Goal: Task Accomplishment & Management: Complete application form

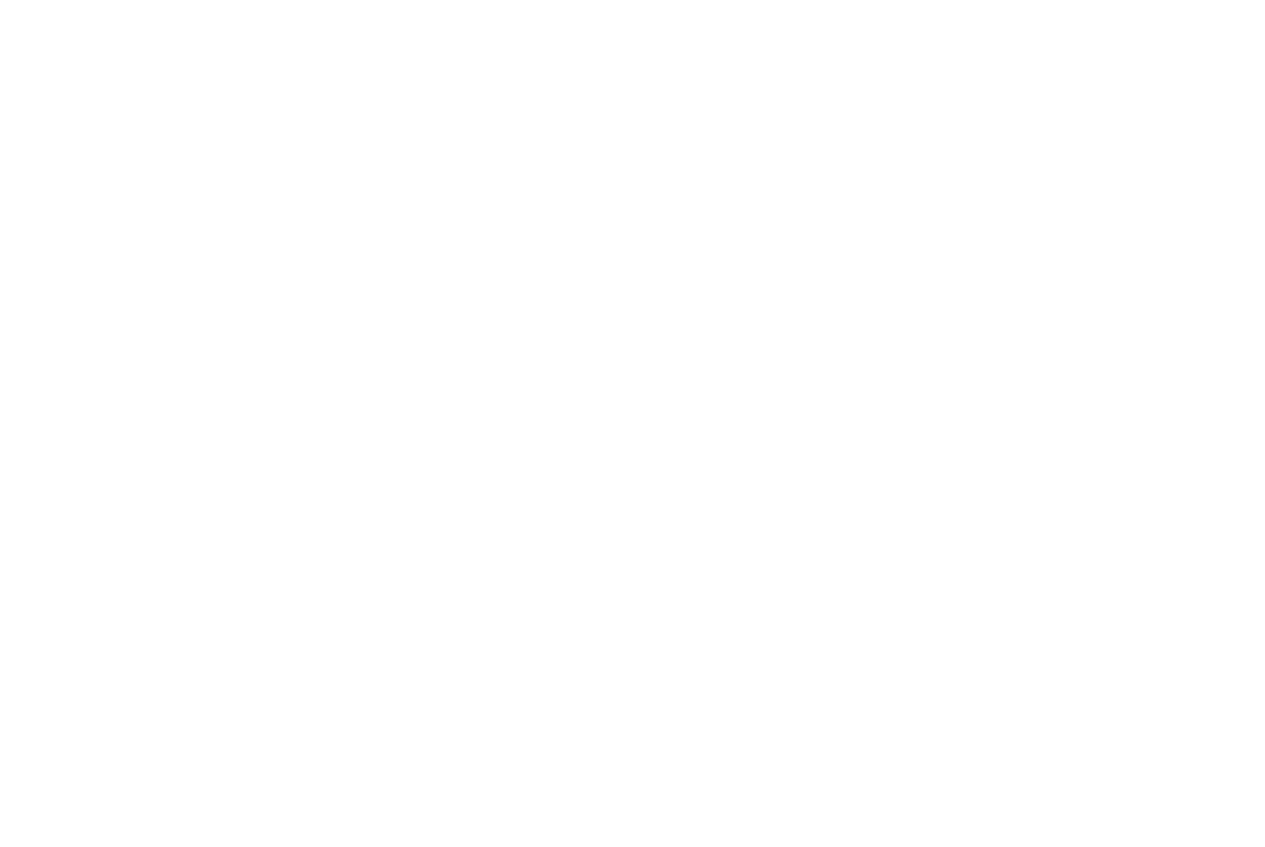
select select
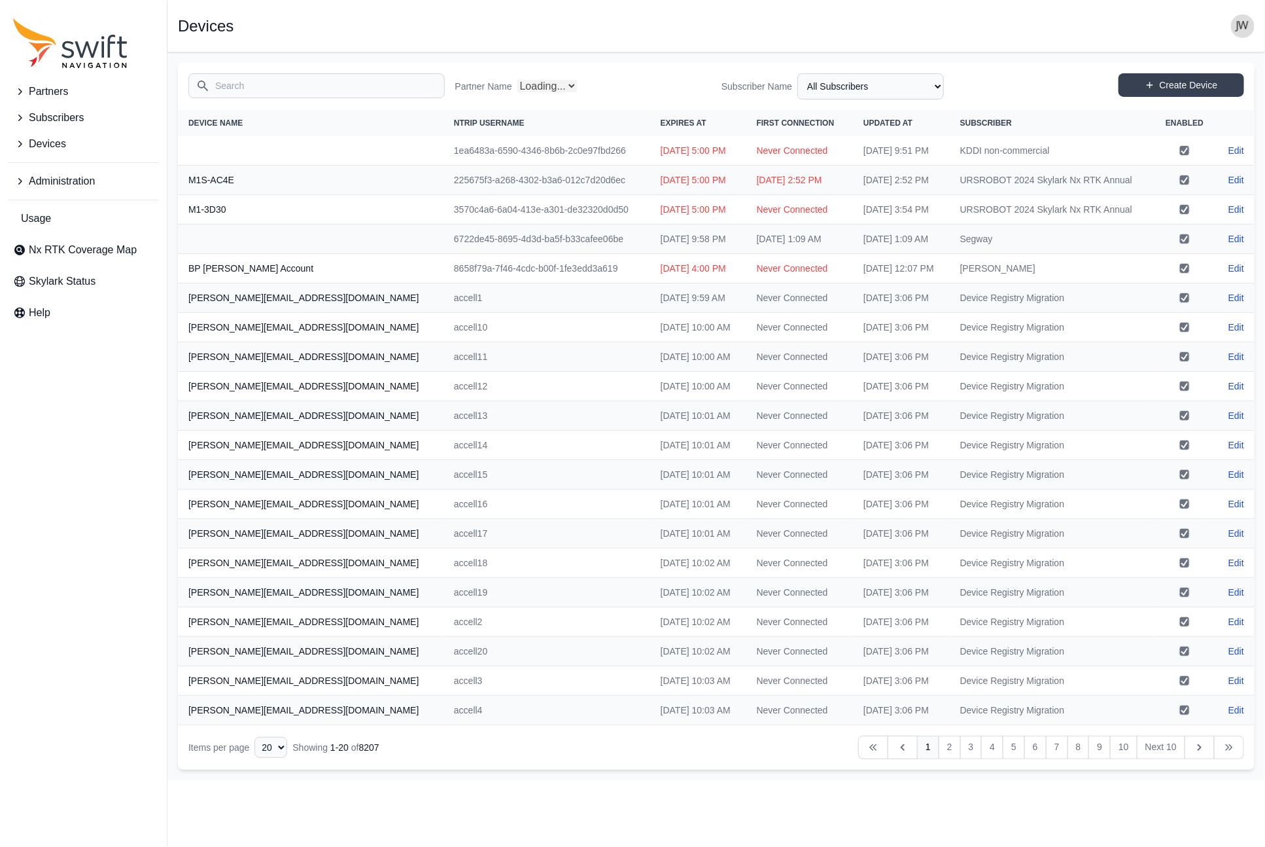
click at [83, 179] on span "Administration" at bounding box center [62, 181] width 66 height 16
select select "Partner Name"
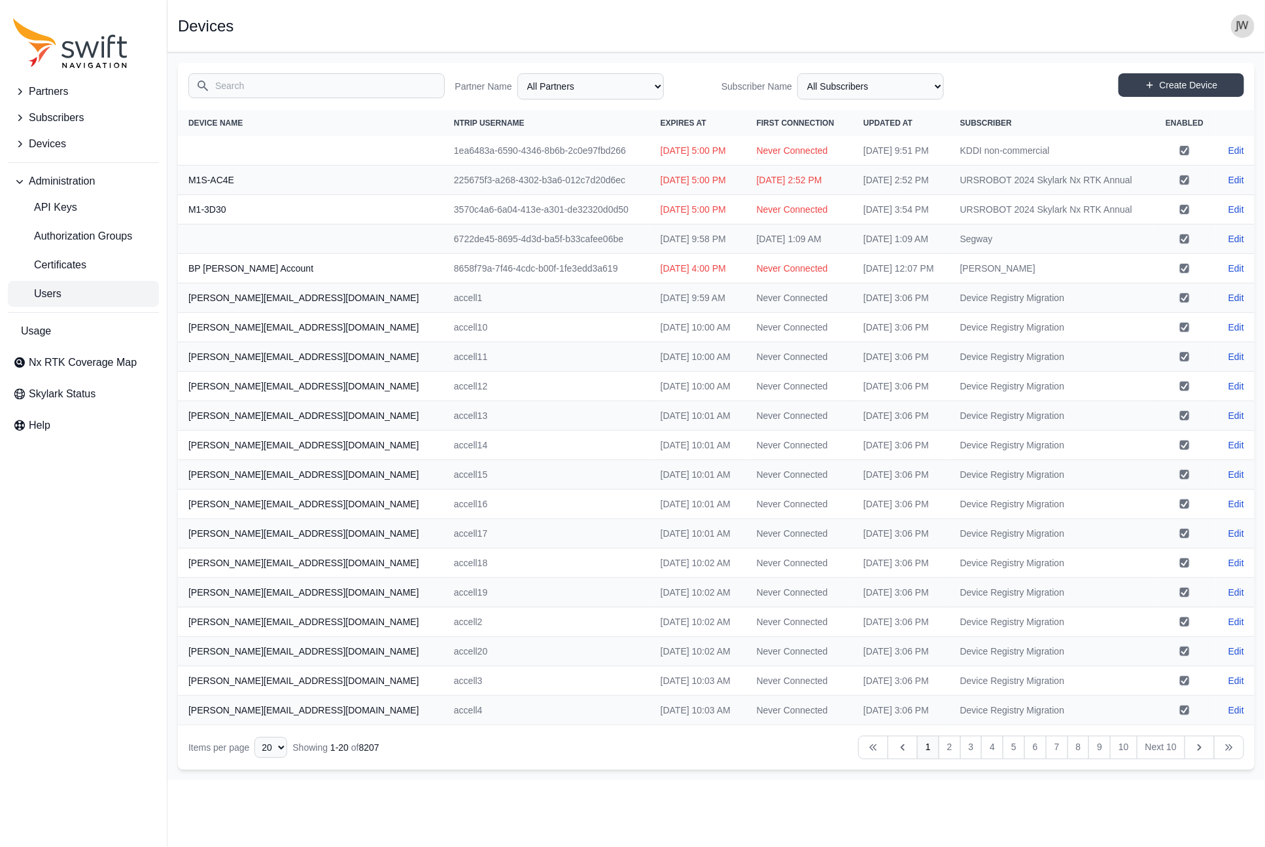
click at [75, 284] on link "Users" at bounding box center [83, 294] width 151 height 26
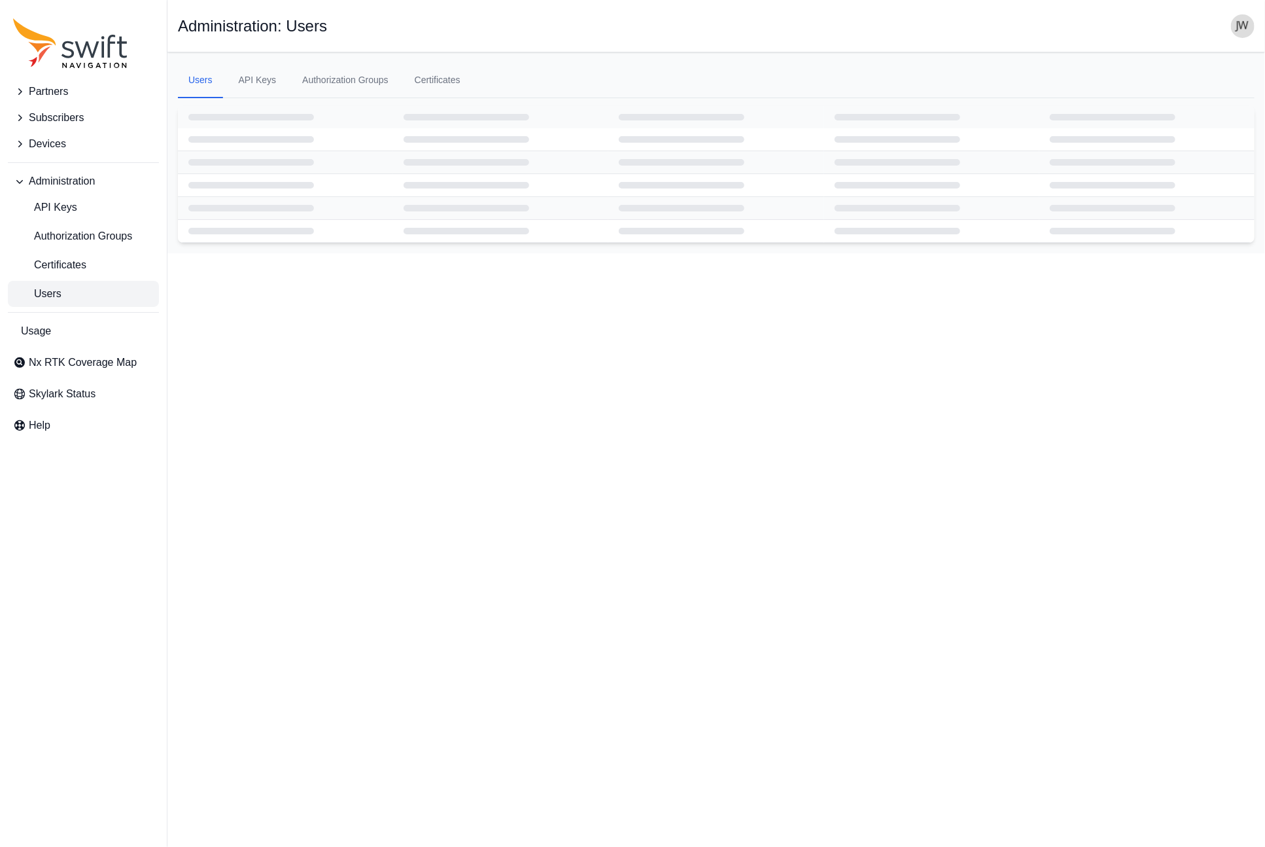
select select "ab3272ce-40d0-4c94-a524-96a758ab755c"
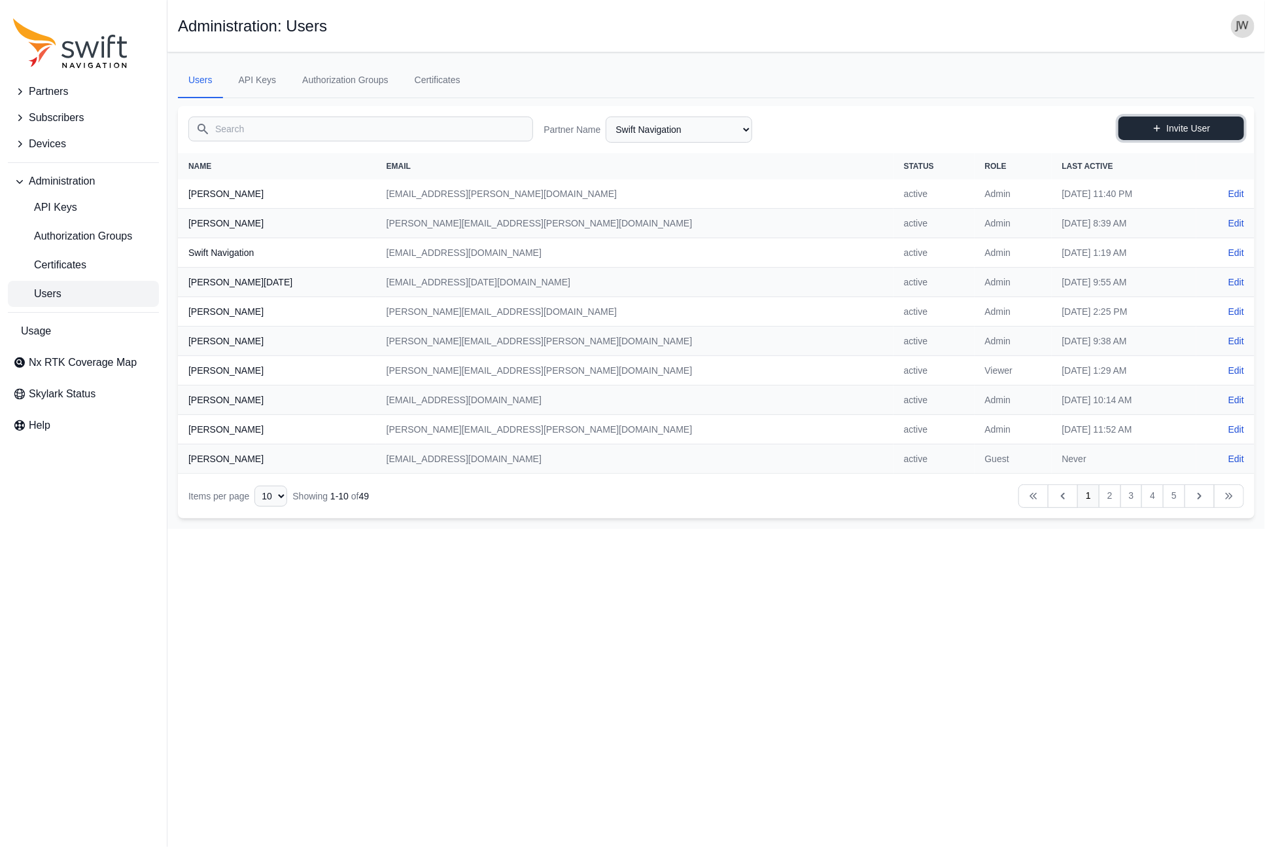
click at [1197, 123] on link "Invite User" at bounding box center [1182, 128] width 126 height 24
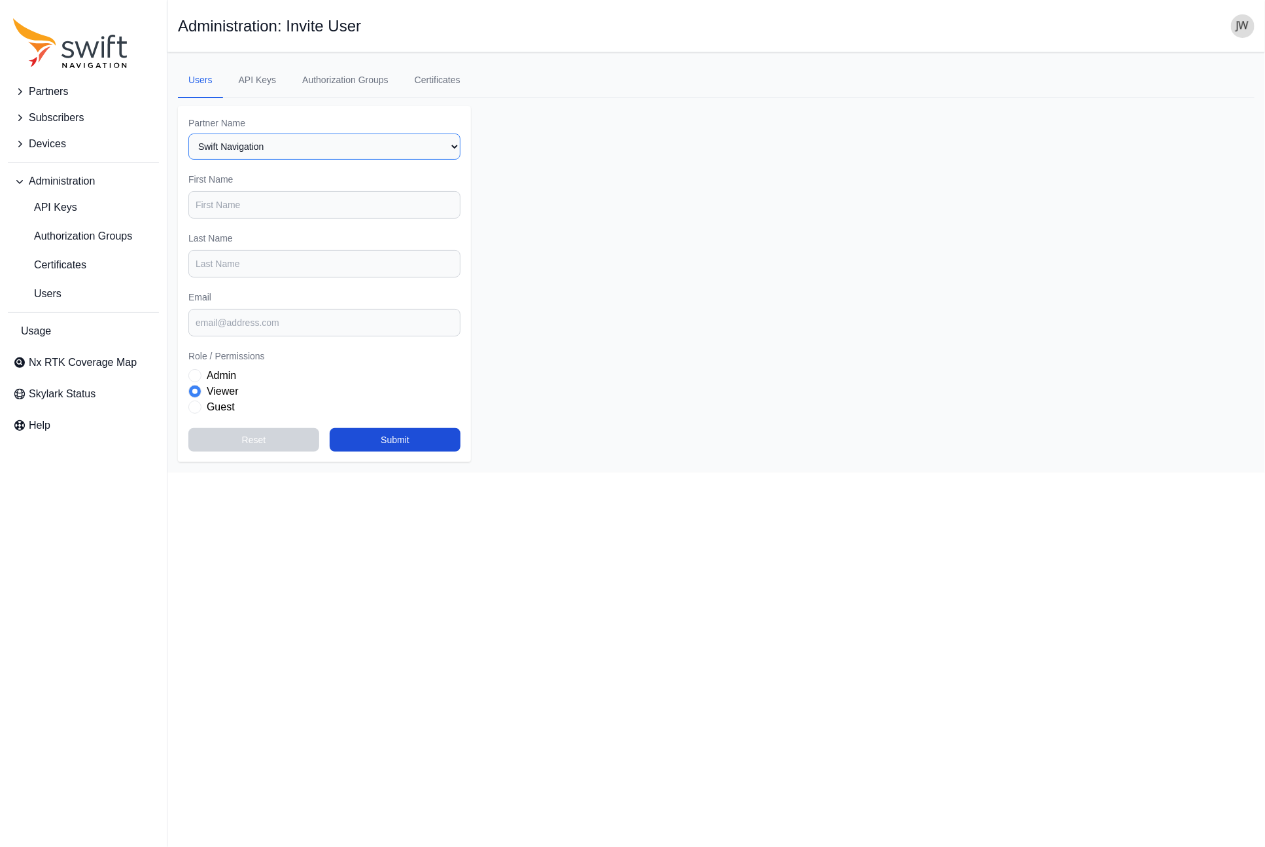
click at [417, 144] on select "Select a Partner AlpsAlpine Asensing Bad Elf Bench Mark Equipment & Supplies In…" at bounding box center [324, 146] width 272 height 26
select select "00c9b4e0-2a31-4269-8422-2b6f2d5bb8eb"
click at [188, 133] on select "Select a Partner AlpsAlpine Asensing Bad Elf Bench Mark Equipment & Supplies In…" at bounding box center [324, 146] width 272 height 26
click at [248, 200] on input "First Name" at bounding box center [324, 204] width 272 height 27
type input "[PERSON_NAME]"
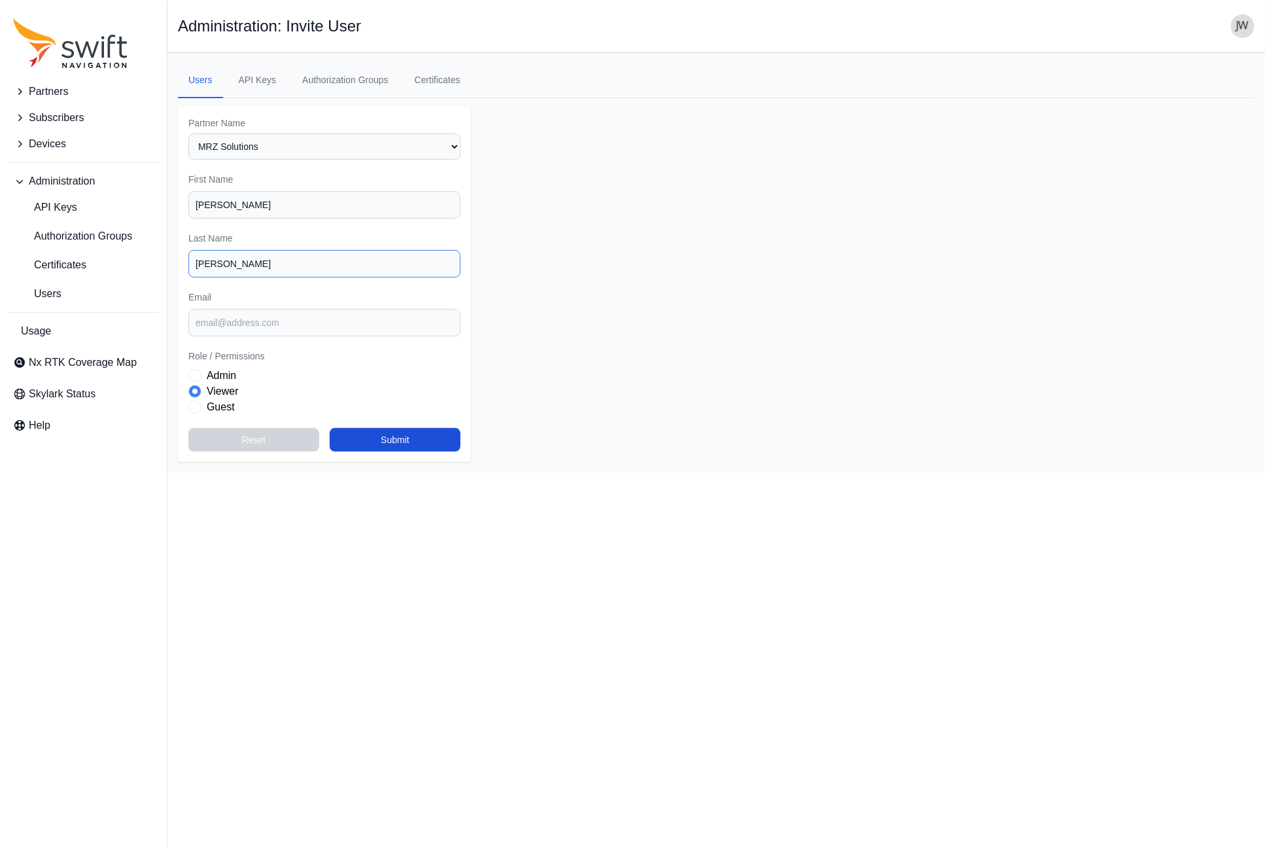
type input "[PERSON_NAME]"
paste input "[PERSON_NAME][EMAIL_ADDRESS][DOMAIN_NAME]"
type input "[PERSON_NAME][EMAIL_ADDRESS][DOMAIN_NAME]"
click at [451, 392] on div "Viewer" at bounding box center [324, 391] width 272 height 16
click at [413, 437] on button "Submit" at bounding box center [395, 440] width 131 height 24
